Goal: Find specific page/section: Find specific page/section

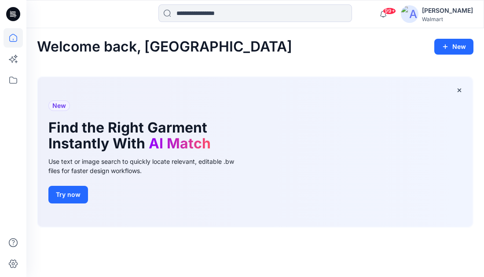
click at [449, 11] on div "[PERSON_NAME]" at bounding box center [447, 10] width 51 height 11
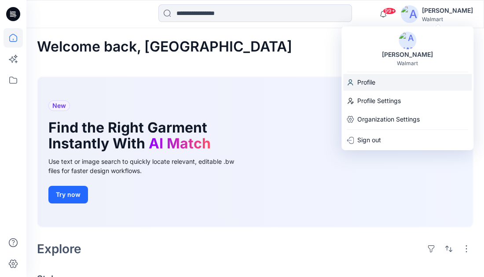
click at [385, 77] on div "Profile" at bounding box center [407, 82] width 128 height 17
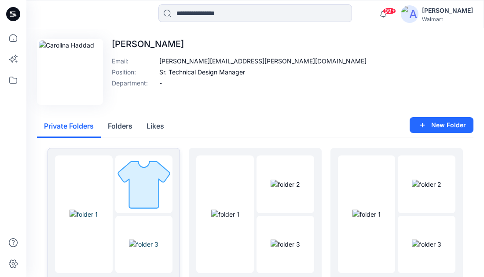
click at [98, 209] on img at bounding box center [83, 213] width 28 height 9
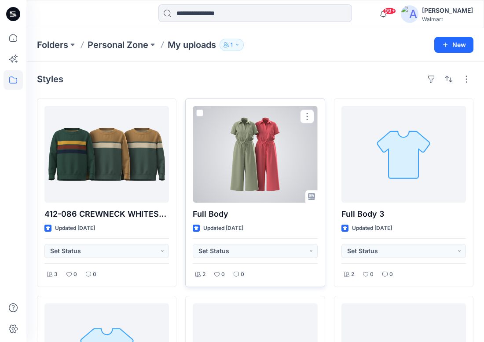
click at [290, 147] on div at bounding box center [255, 154] width 124 height 97
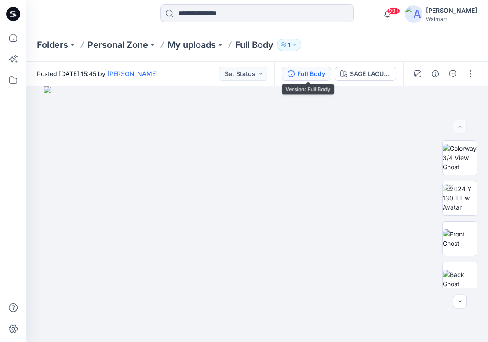
click at [306, 72] on div "Full Body" at bounding box center [311, 74] width 28 height 10
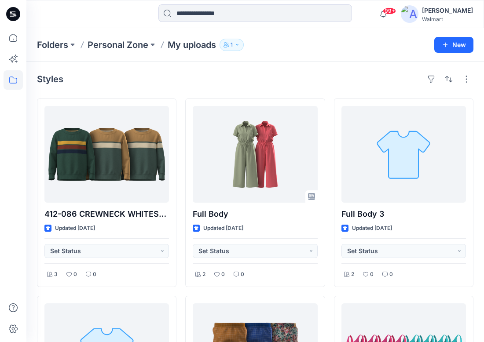
click at [366, 36] on div "Folders Personal Zone My uploads 1 New" at bounding box center [254, 44] width 457 height 33
